Goal: Transaction & Acquisition: Purchase product/service

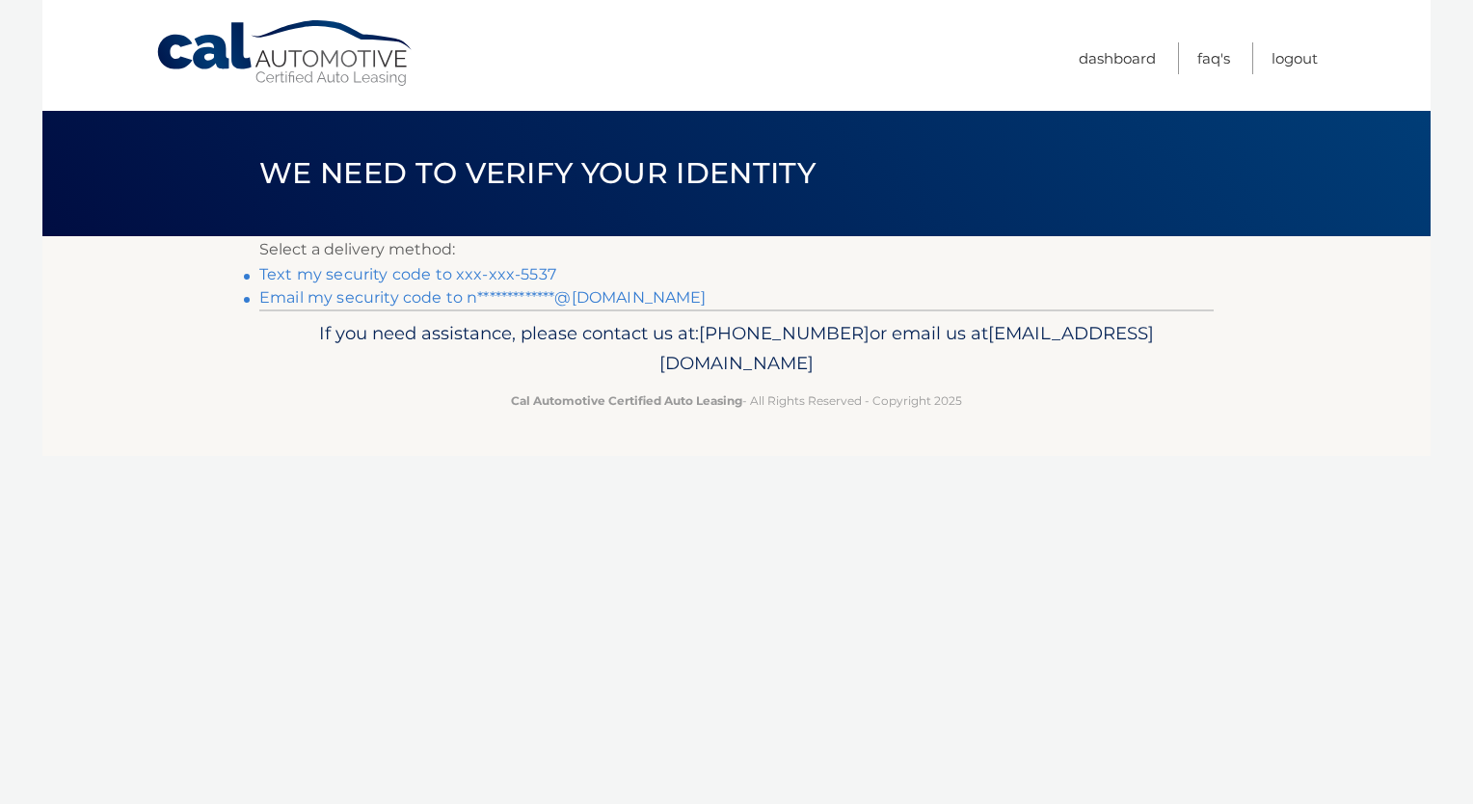
click at [517, 266] on link "Text my security code to xxx-xxx-5537" at bounding box center [407, 274] width 297 height 18
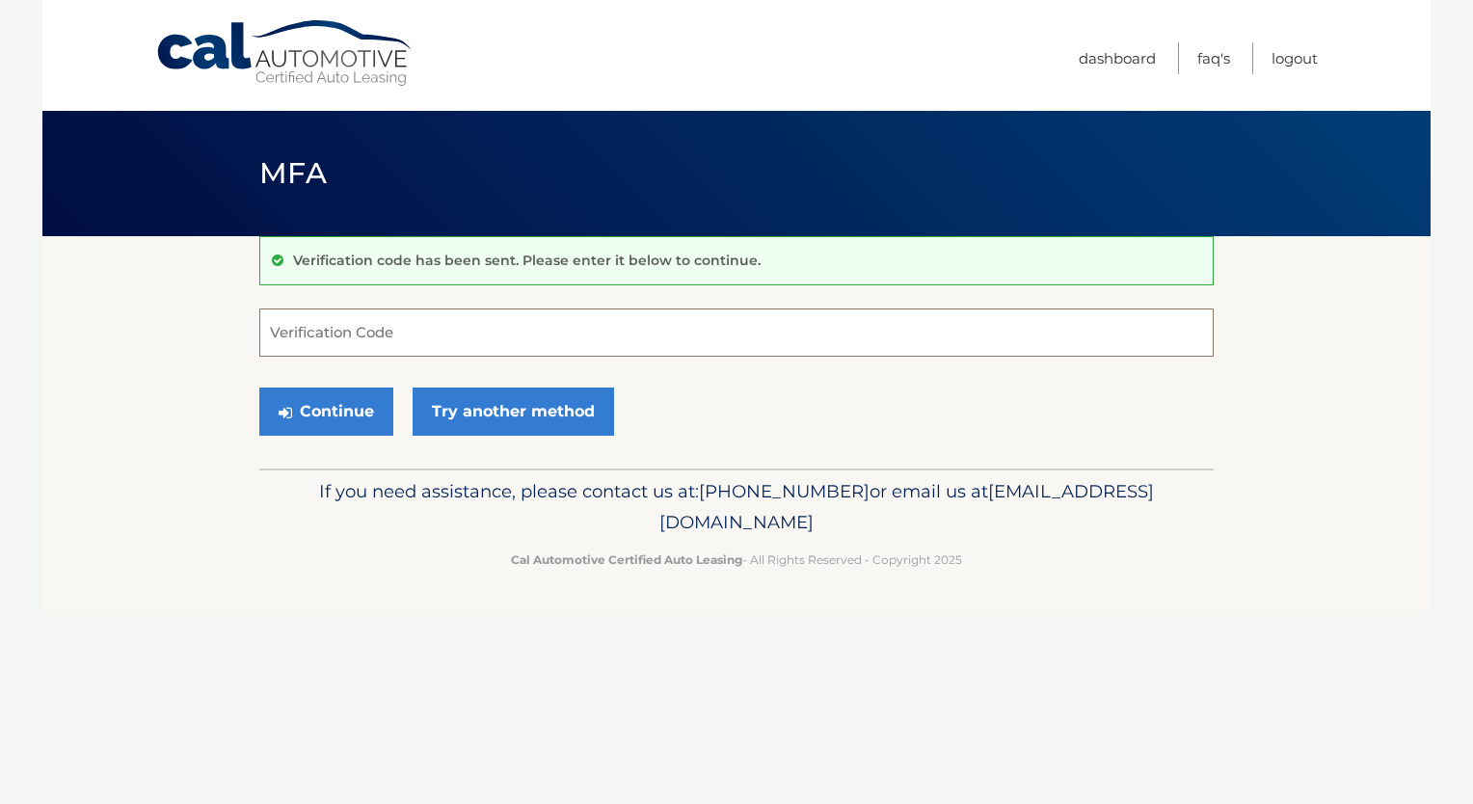
click at [563, 314] on input "Verification Code" at bounding box center [736, 333] width 955 height 48
type input "6"
type input "574415"
click at [355, 406] on button "Continue" at bounding box center [326, 412] width 134 height 48
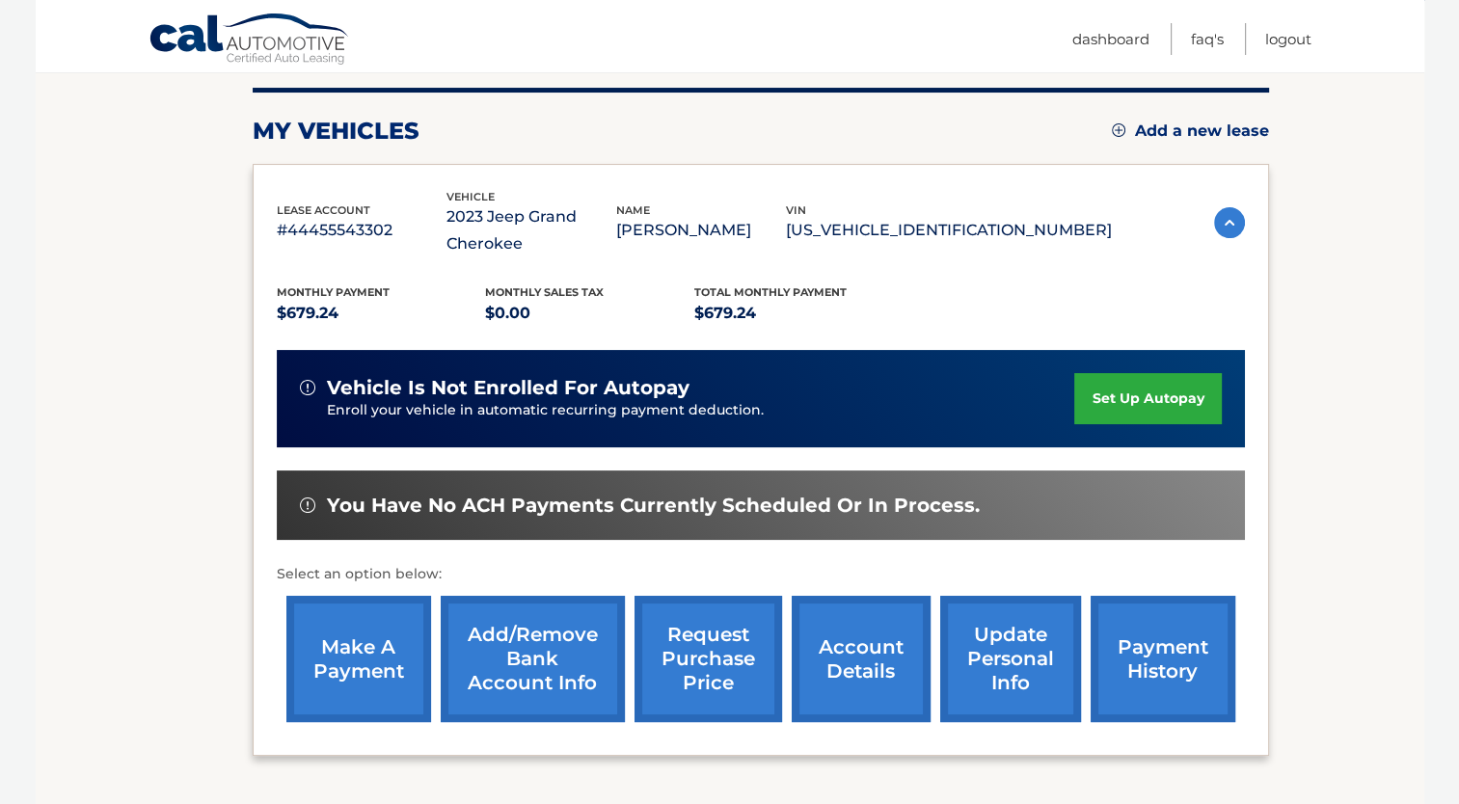
scroll to position [236, 0]
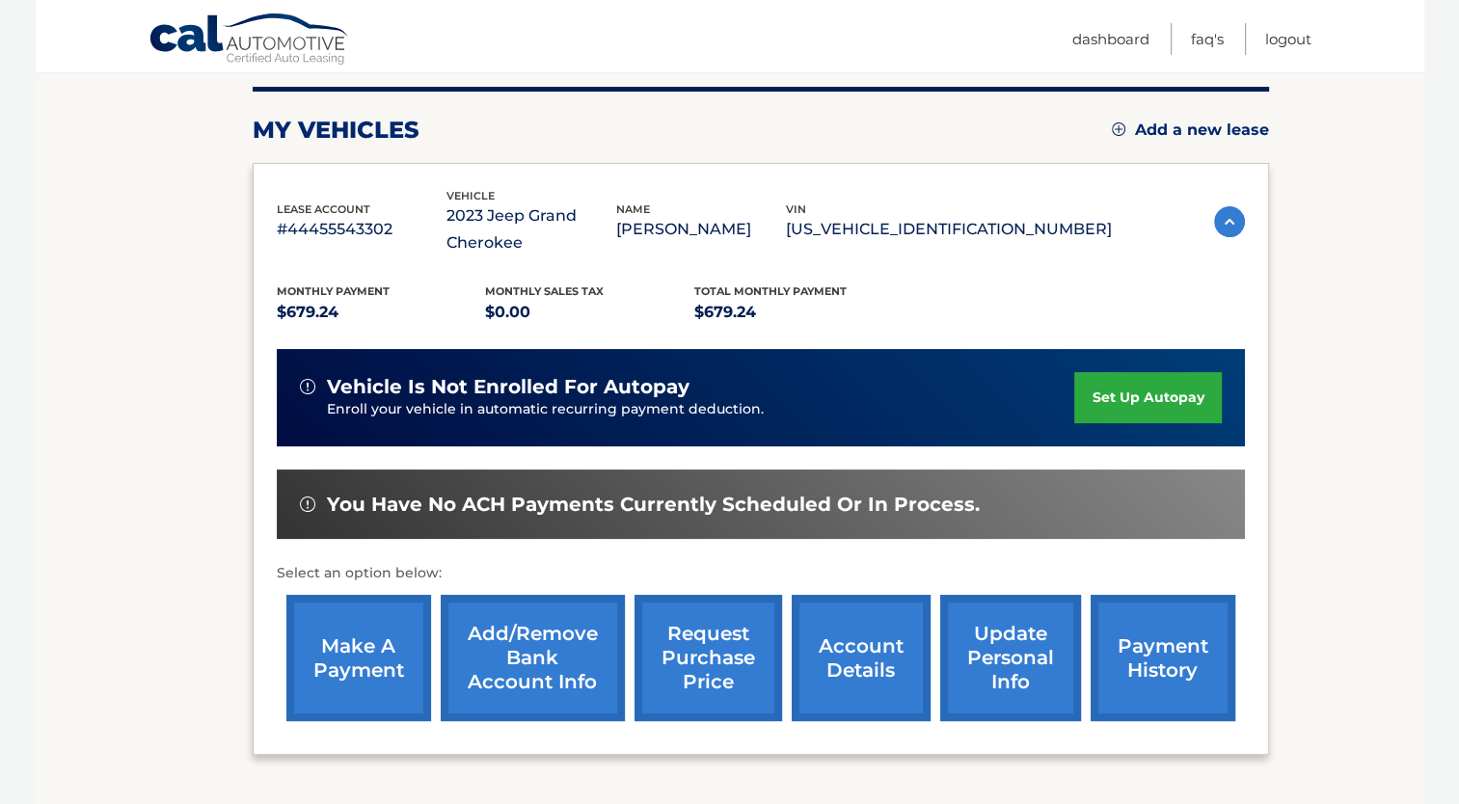
click at [386, 640] on link "make a payment" at bounding box center [358, 658] width 145 height 126
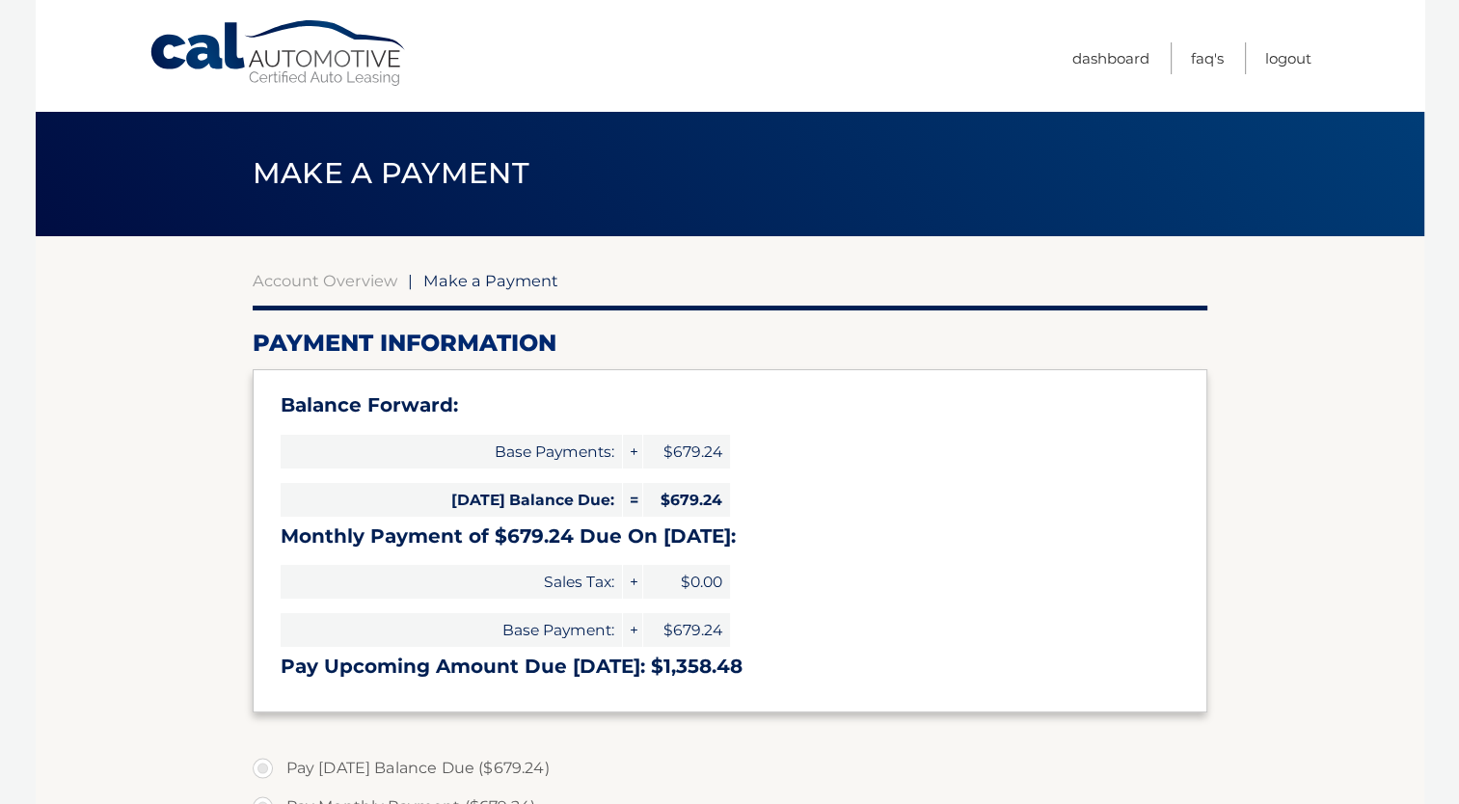
select select "NTNhZDY2MWUtMTc2Yi00Yjk3LWIwYzItNGY4YTIwZTEyZmIz"
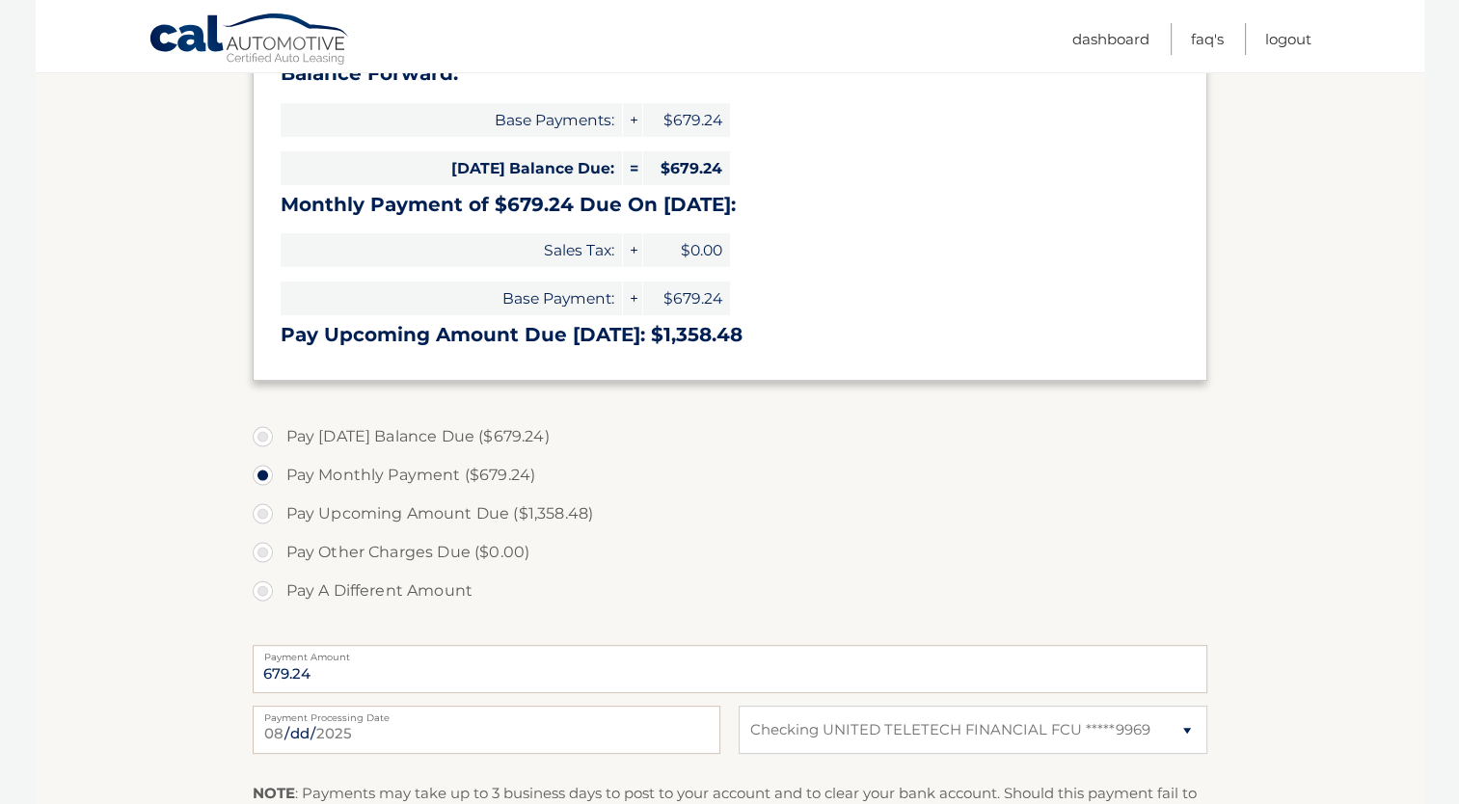
scroll to position [420, 0]
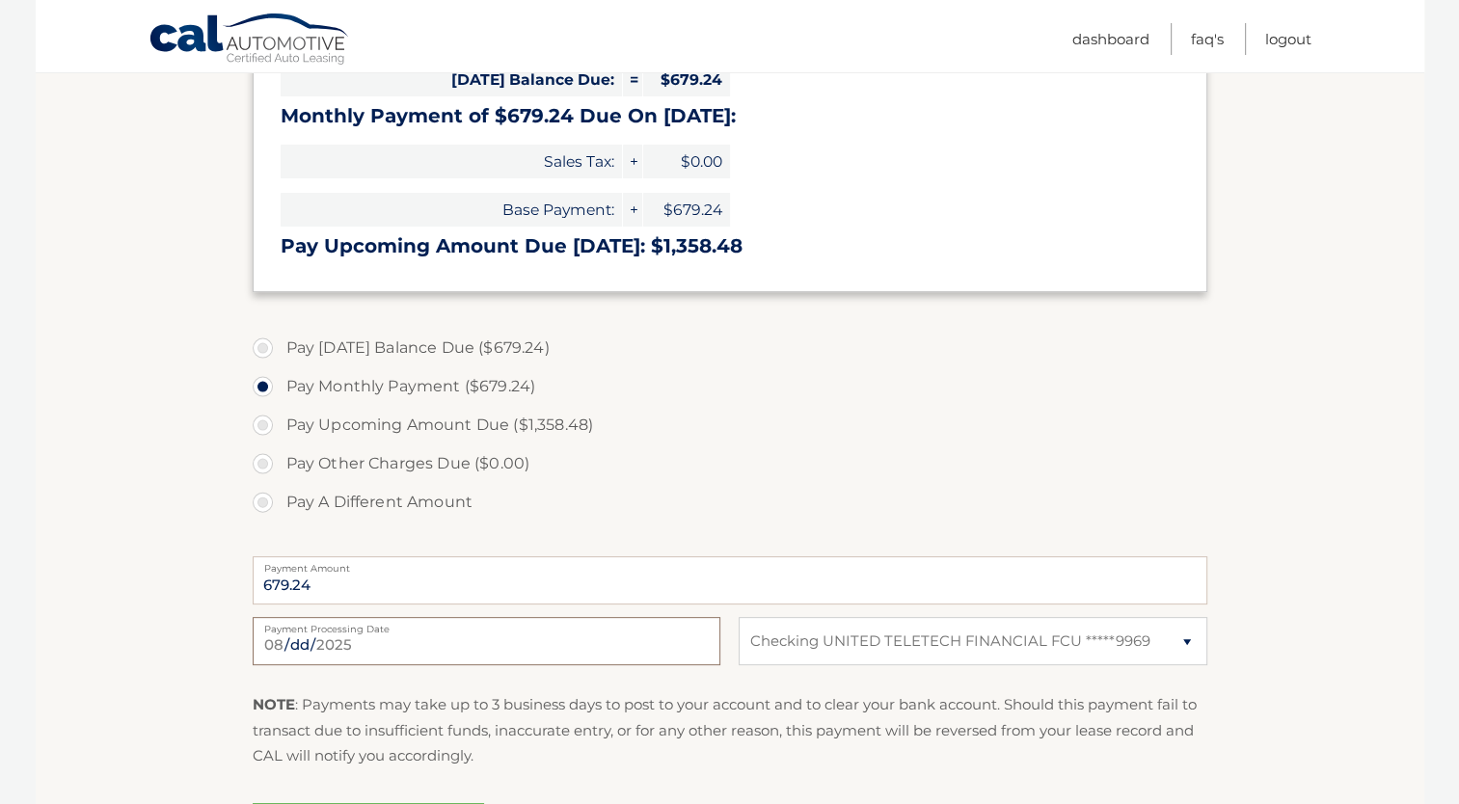
click at [575, 636] on input "2025-08-13" at bounding box center [487, 641] width 468 height 48
click at [1207, 37] on link "FAQ's" at bounding box center [1207, 39] width 33 height 32
drag, startPoint x: 1458, startPoint y: 567, endPoint x: 1455, endPoint y: 660, distance: 93.6
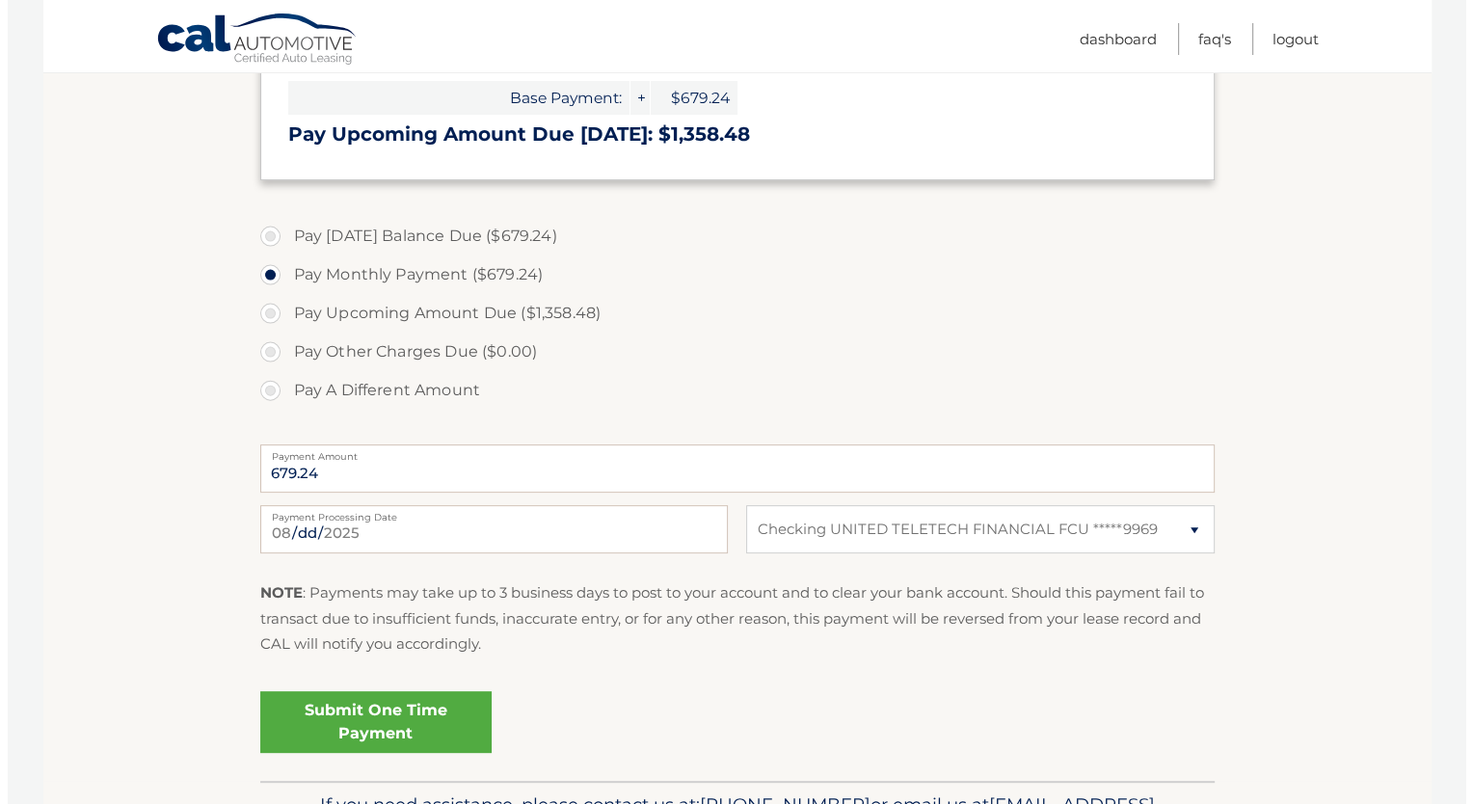
scroll to position [534, 0]
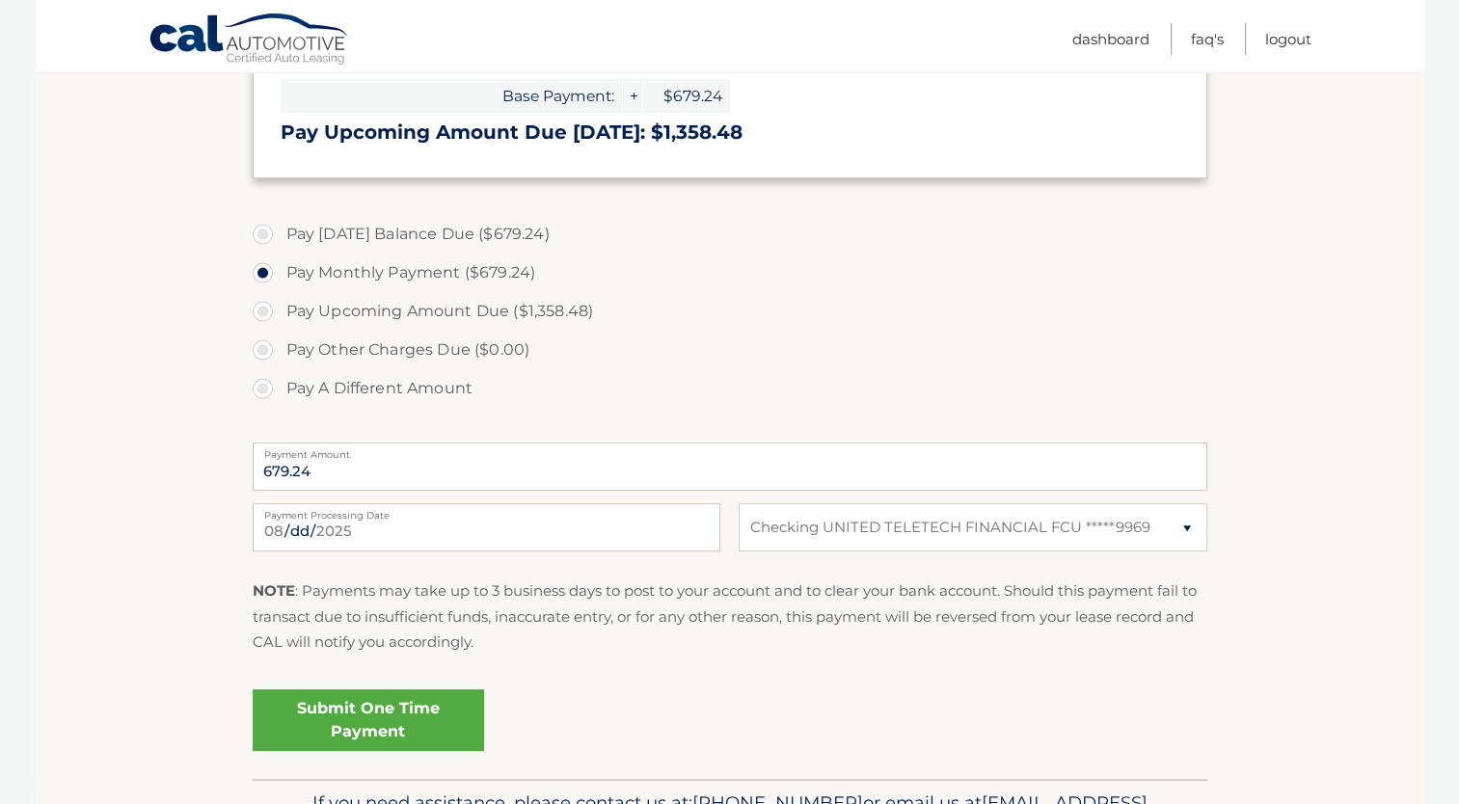
click at [402, 712] on link "Submit One Time Payment" at bounding box center [368, 720] width 231 height 62
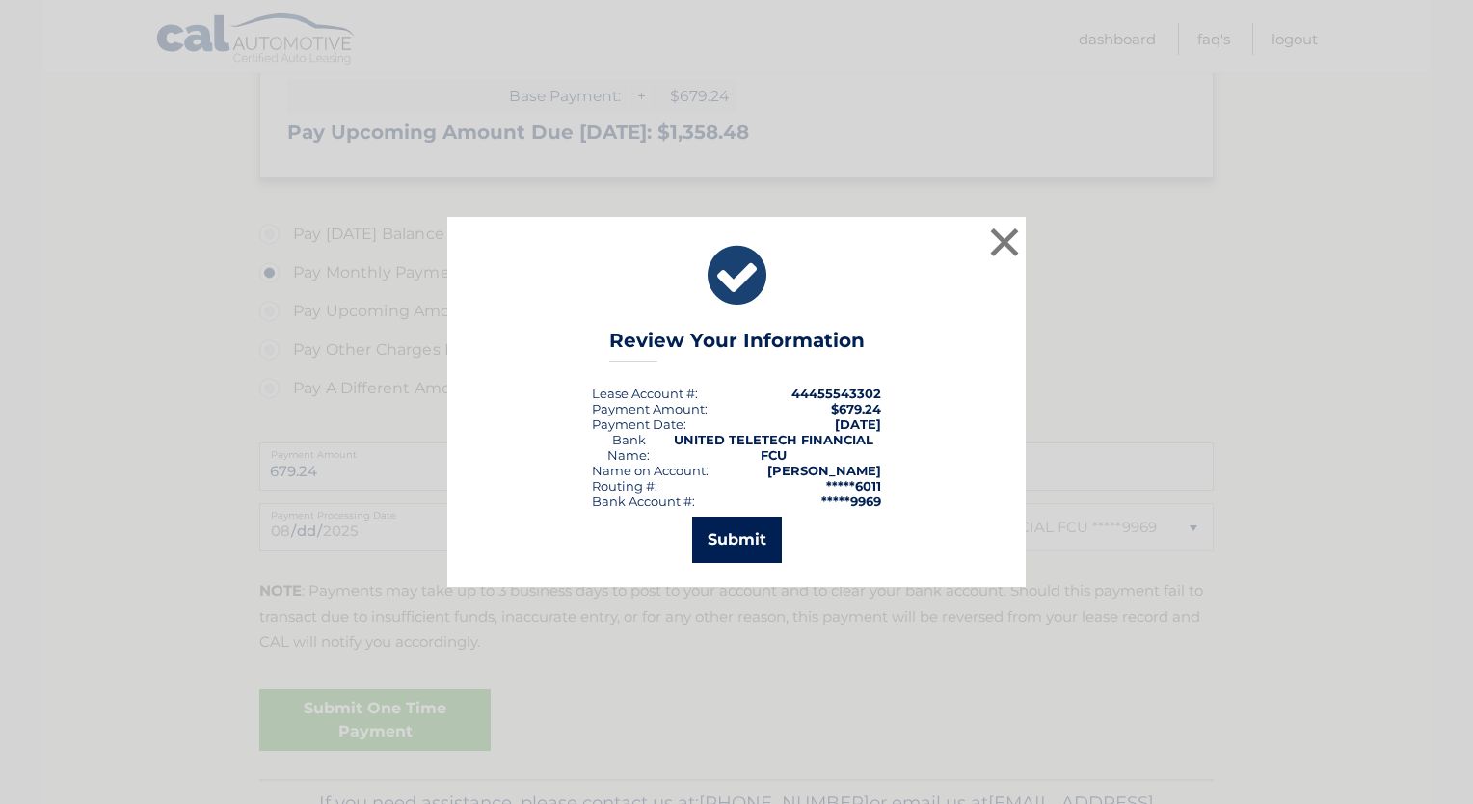
click at [761, 543] on button "Submit" at bounding box center [737, 540] width 90 height 46
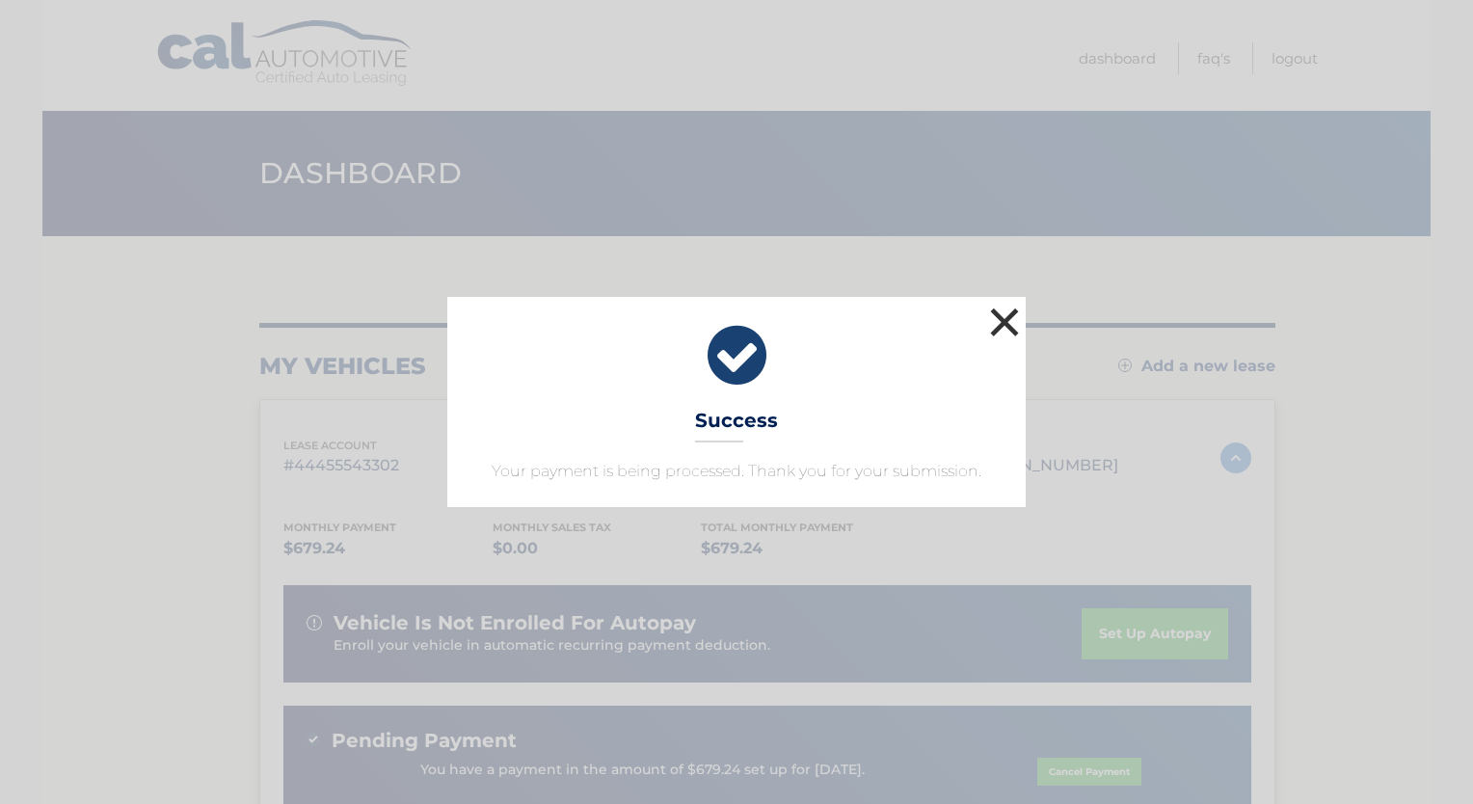
click at [1004, 324] on button "×" at bounding box center [1004, 322] width 39 height 39
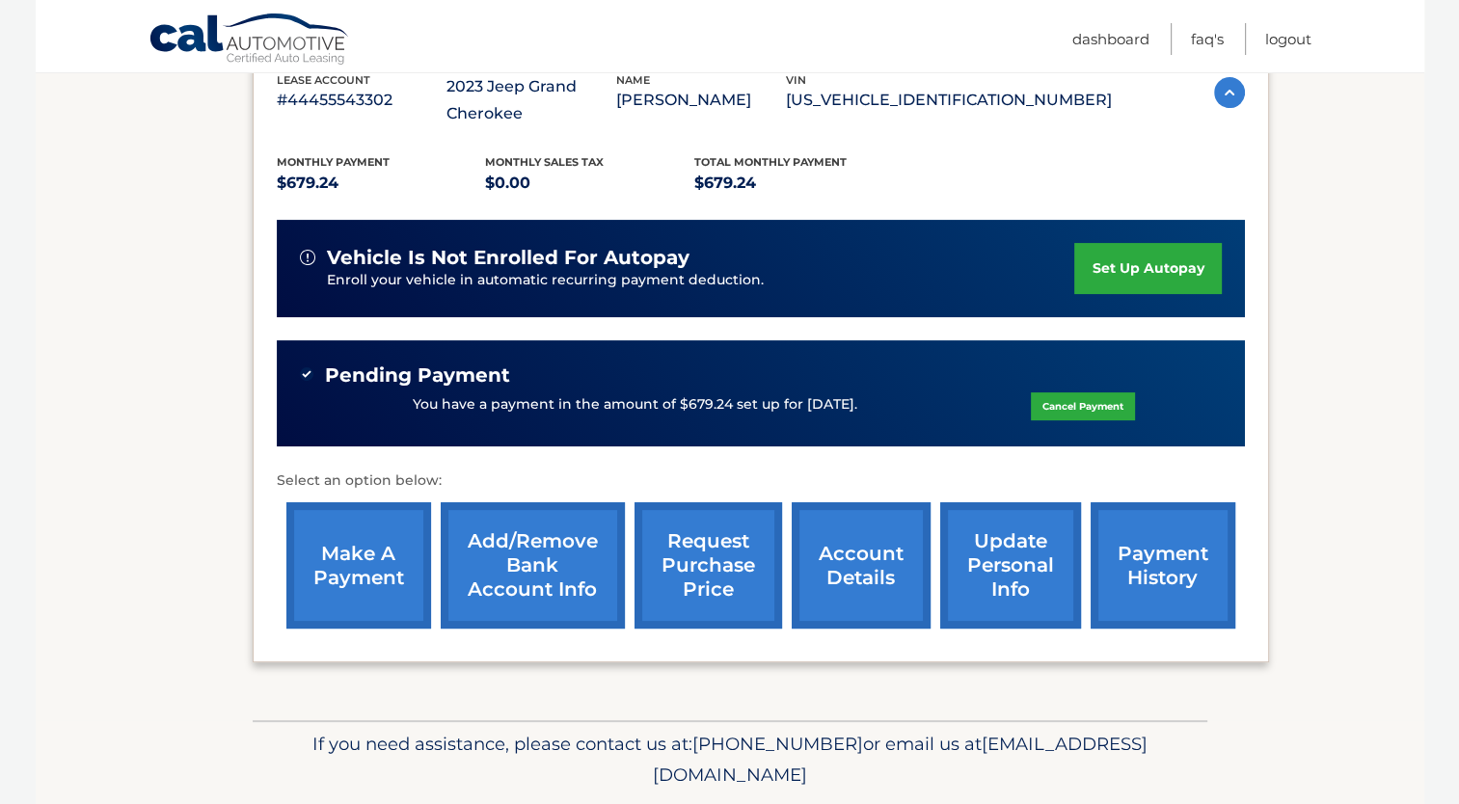
scroll to position [366, 0]
